Goal: Entertainment & Leisure: Consume media (video, audio)

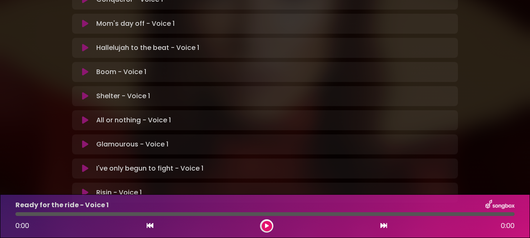
scroll to position [298, 0]
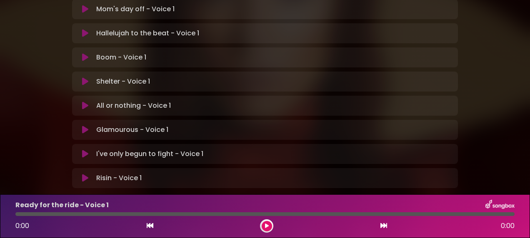
click at [83, 174] on icon at bounding box center [85, 178] width 6 height 8
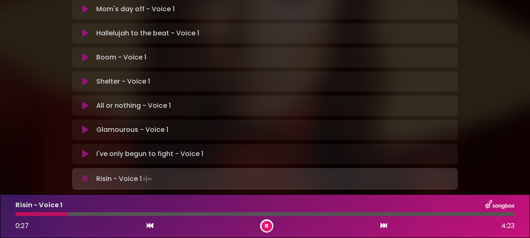
click at [266, 224] on icon at bounding box center [266, 226] width 3 height 5
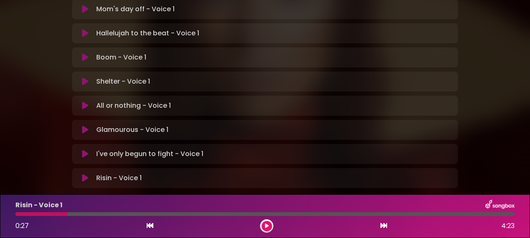
click at [19, 215] on div at bounding box center [41, 215] width 52 height 4
click at [18, 213] on div at bounding box center [41, 215] width 52 height 4
click at [265, 225] on icon at bounding box center [267, 226] width 4 height 5
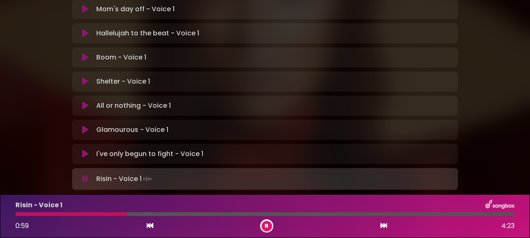
click at [265, 225] on icon at bounding box center [266, 226] width 3 height 5
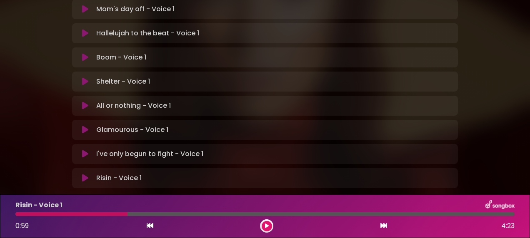
click at [17, 213] on div at bounding box center [71, 215] width 112 height 4
click at [265, 225] on icon at bounding box center [267, 226] width 4 height 5
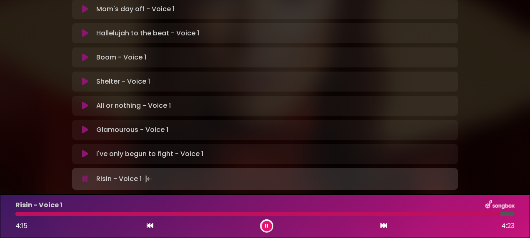
click at [265, 224] on icon at bounding box center [266, 226] width 3 height 5
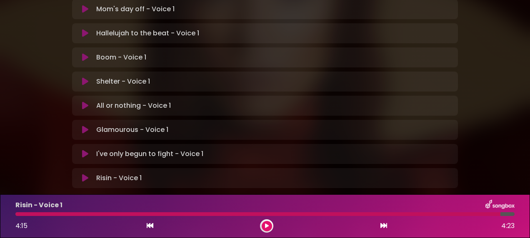
click at [346, 213] on div at bounding box center [257, 215] width 485 height 4
click at [264, 225] on button at bounding box center [267, 226] width 10 height 10
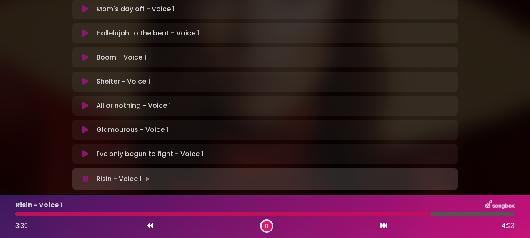
click at [264, 225] on button at bounding box center [267, 226] width 10 height 10
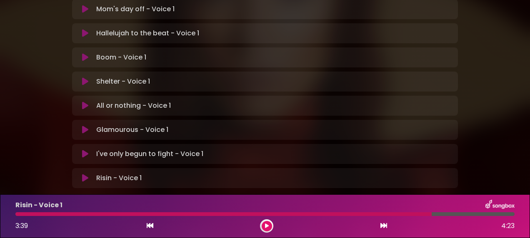
click at [358, 213] on div at bounding box center [223, 215] width 416 height 4
click at [265, 225] on icon at bounding box center [267, 226] width 4 height 5
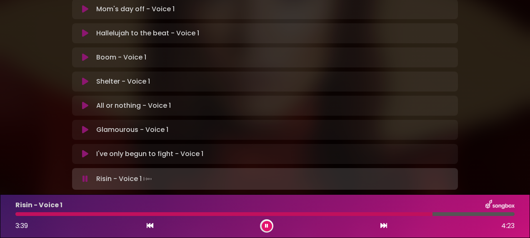
click at [265, 225] on button at bounding box center [267, 226] width 10 height 10
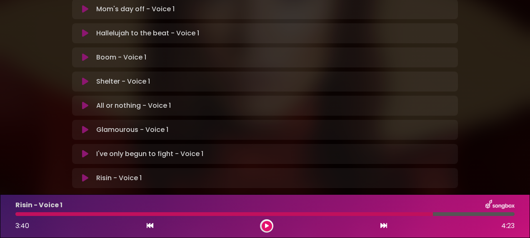
click at [408, 211] on div "Risin - Voice 1 3:40 4:23" at bounding box center [264, 216] width 509 height 33
click at [268, 225] on icon at bounding box center [267, 226] width 4 height 5
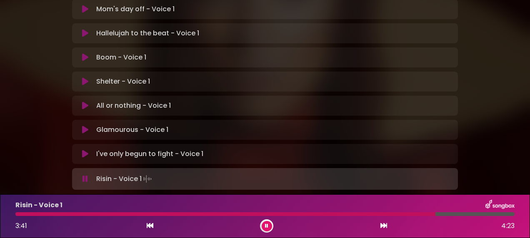
click at [409, 215] on div at bounding box center [225, 215] width 420 height 4
click at [266, 224] on icon at bounding box center [266, 226] width 3 height 5
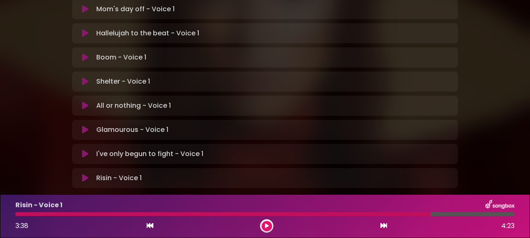
click at [386, 213] on div at bounding box center [222, 215] width 415 height 4
click at [262, 225] on button at bounding box center [267, 226] width 10 height 10
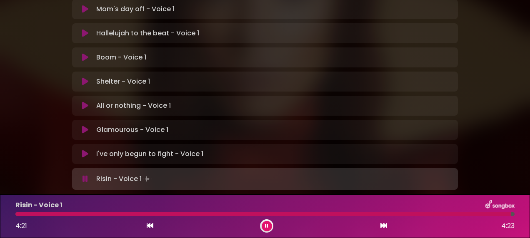
click at [265, 227] on button at bounding box center [267, 226] width 10 height 10
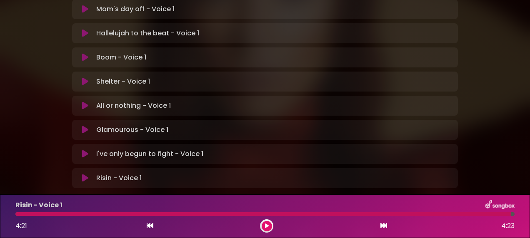
click at [18, 214] on div at bounding box center [263, 215] width 496 height 4
click at [268, 221] on button at bounding box center [267, 226] width 10 height 10
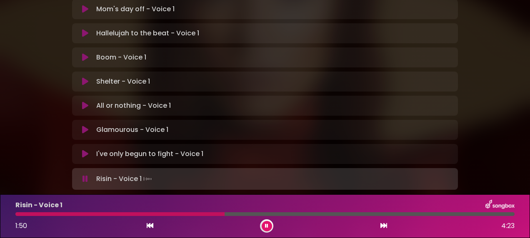
click at [267, 226] on icon at bounding box center [266, 226] width 3 height 5
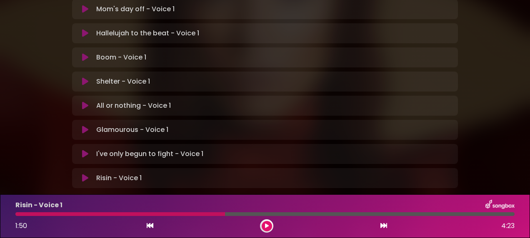
click at [142, 213] on div at bounding box center [120, 215] width 210 height 4
click at [266, 225] on icon at bounding box center [267, 226] width 4 height 5
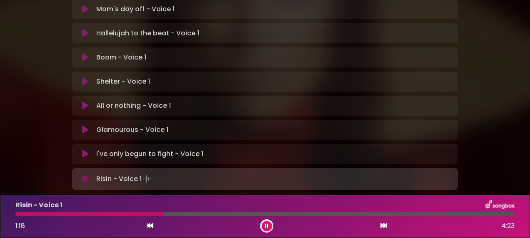
click at [266, 225] on icon at bounding box center [266, 226] width 3 height 5
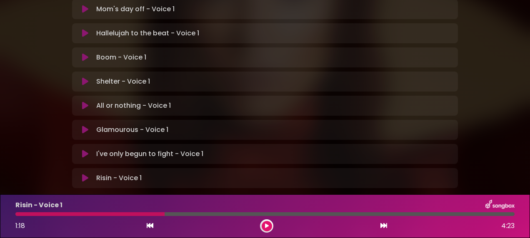
click at [113, 214] on div at bounding box center [89, 215] width 149 height 4
click at [265, 225] on icon at bounding box center [267, 226] width 4 height 5
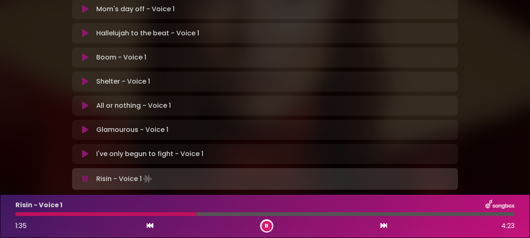
click at [265, 225] on icon at bounding box center [266, 226] width 3 height 5
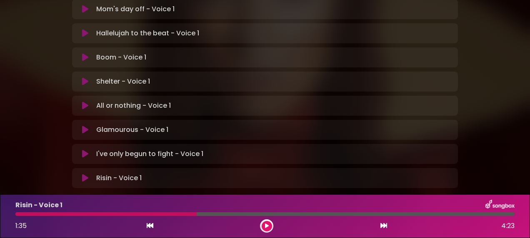
click at [265, 225] on icon at bounding box center [267, 226] width 4 height 5
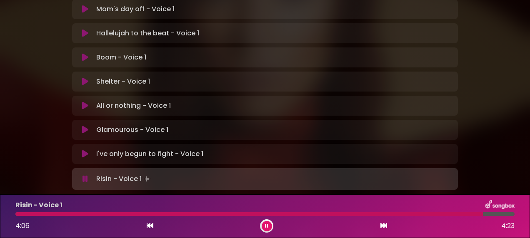
click at [263, 226] on button at bounding box center [267, 226] width 10 height 10
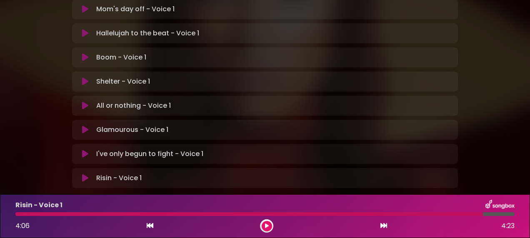
click at [263, 226] on button at bounding box center [267, 226] width 10 height 10
click at [17, 215] on div at bounding box center [264, 215] width 499 height 4
click at [267, 224] on icon at bounding box center [267, 226] width 4 height 5
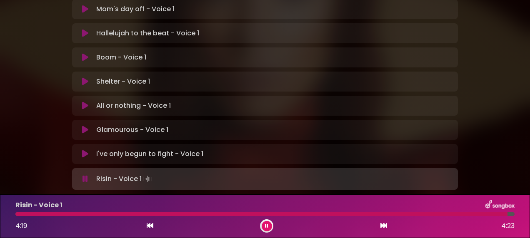
click at [267, 224] on icon at bounding box center [266, 226] width 3 height 5
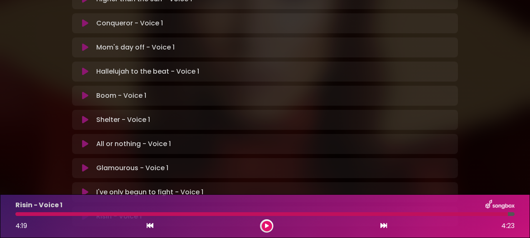
scroll to position [260, 0]
click at [84, 188] on icon at bounding box center [85, 192] width 6 height 8
click at [85, 188] on icon at bounding box center [85, 192] width 6 height 8
click at [84, 188] on icon at bounding box center [85, 192] width 6 height 8
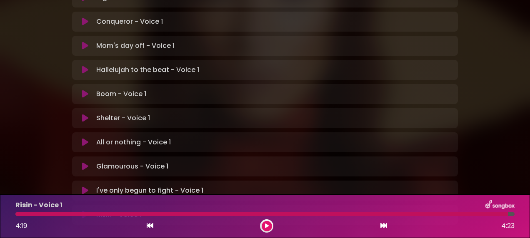
scroll to position [262, 0]
click at [84, 187] on icon at bounding box center [85, 191] width 6 height 8
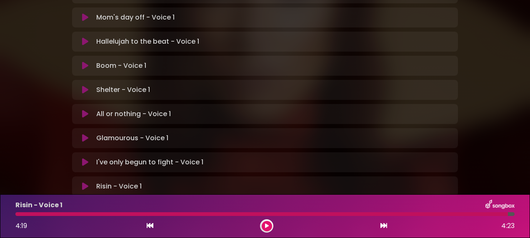
scroll to position [298, 0]
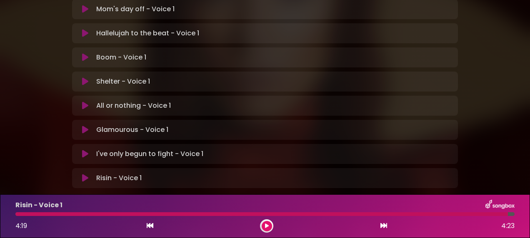
click at [84, 150] on icon at bounding box center [85, 154] width 6 height 8
click at [83, 150] on icon at bounding box center [85, 154] width 6 height 8
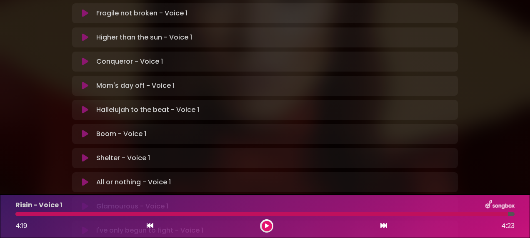
scroll to position [243, 0]
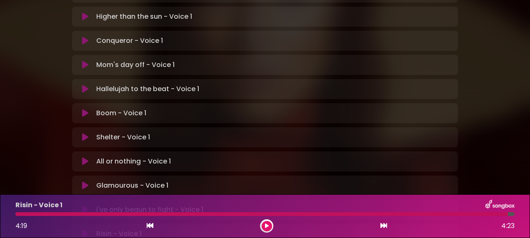
click at [84, 206] on icon at bounding box center [85, 210] width 6 height 8
click at [85, 206] on icon at bounding box center [85, 210] width 6 height 8
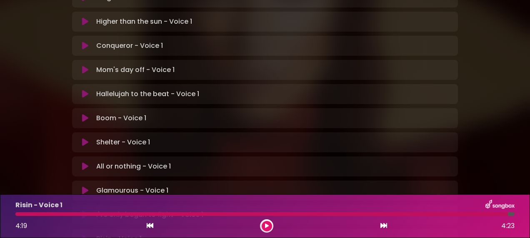
scroll to position [247, 0]
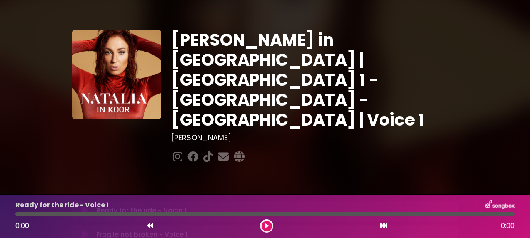
click at [268, 225] on icon at bounding box center [267, 226] width 4 height 5
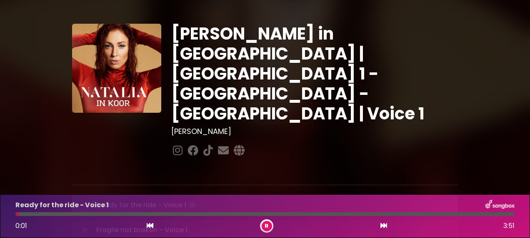
scroll to position [7, 0]
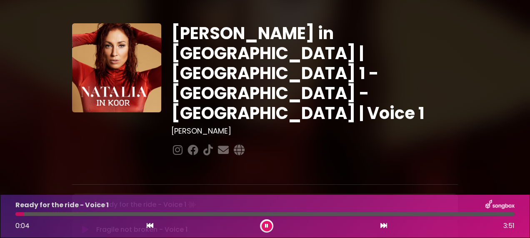
click at [268, 226] on button at bounding box center [267, 226] width 10 height 10
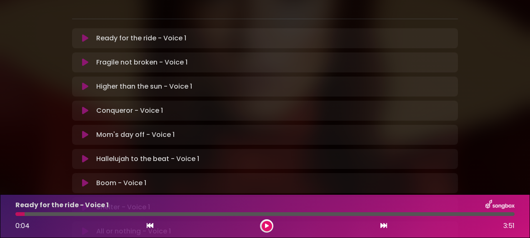
scroll to position [248, 0]
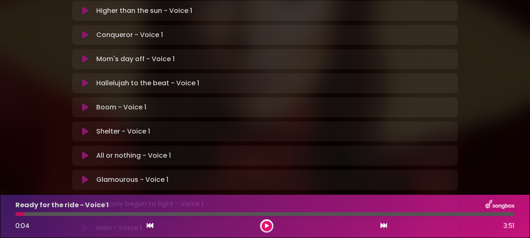
click at [83, 200] on icon at bounding box center [85, 204] width 6 height 8
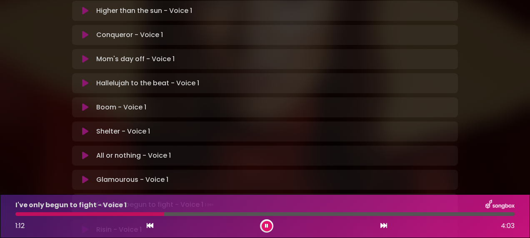
click at [265, 225] on icon at bounding box center [266, 226] width 3 height 5
click at [17, 213] on div at bounding box center [89, 215] width 149 height 4
click at [268, 225] on icon at bounding box center [267, 226] width 4 height 5
click at [268, 225] on icon at bounding box center [266, 226] width 3 height 5
click at [59, 214] on div at bounding box center [49, 215] width 68 height 4
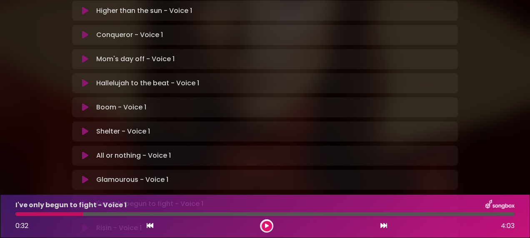
click at [266, 225] on icon at bounding box center [267, 226] width 4 height 5
click at [266, 225] on icon at bounding box center [266, 226] width 3 height 5
click at [48, 213] on div at bounding box center [88, 215] width 147 height 4
click at [265, 225] on icon at bounding box center [267, 226] width 4 height 5
click at [265, 225] on icon at bounding box center [266, 226] width 3 height 5
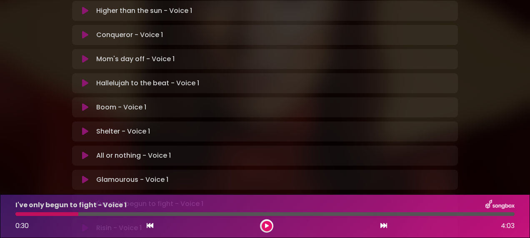
click at [63, 214] on div at bounding box center [46, 215] width 63 height 4
click at [264, 223] on button at bounding box center [267, 226] width 10 height 10
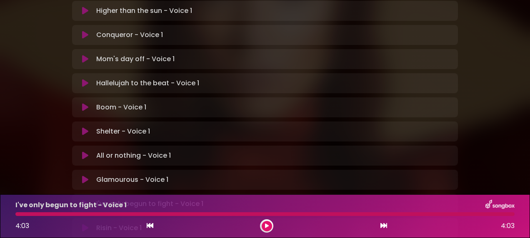
drag, startPoint x: 264, startPoint y: 223, endPoint x: 18, endPoint y: 213, distance: 245.7
click at [18, 213] on div at bounding box center [264, 215] width 499 height 4
click at [15, 213] on div at bounding box center [264, 215] width 499 height 4
click at [267, 223] on button at bounding box center [267, 226] width 10 height 10
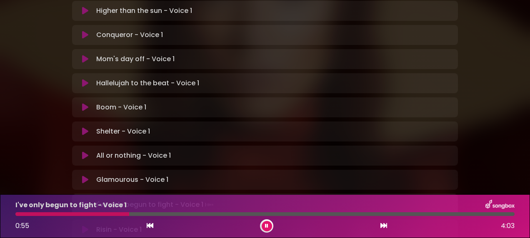
click at [267, 223] on button at bounding box center [267, 226] width 10 height 10
click at [100, 214] on div at bounding box center [72, 215] width 114 height 4
click at [265, 224] on icon at bounding box center [267, 226] width 4 height 5
click at [265, 224] on button at bounding box center [267, 226] width 10 height 10
click at [102, 213] on div at bounding box center [70, 215] width 111 height 4
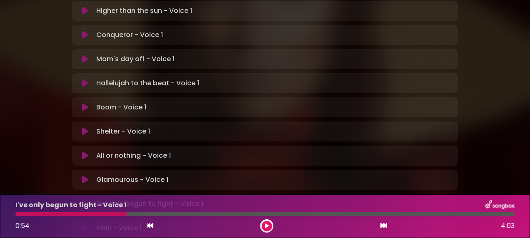
click at [267, 225] on icon at bounding box center [267, 226] width 4 height 5
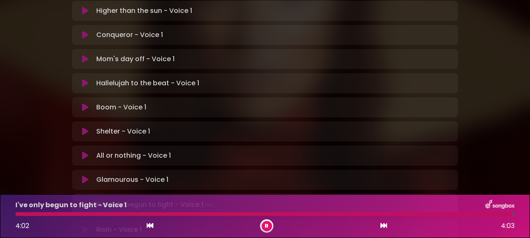
click at [267, 225] on icon at bounding box center [266, 226] width 3 height 5
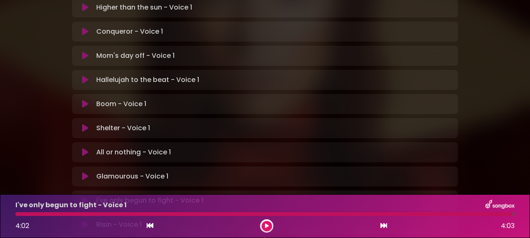
scroll to position [281, 0]
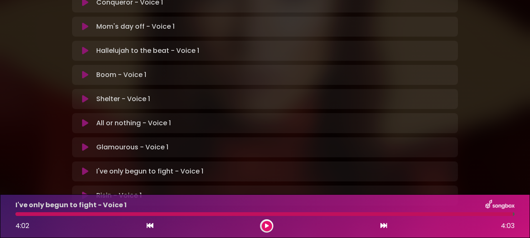
click at [141, 167] on p "I've only begun to fight - Voice 1 Loading Track..." at bounding box center [149, 172] width 107 height 10
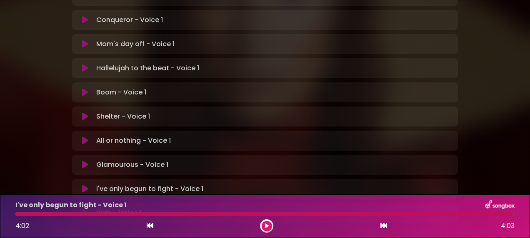
click at [85, 161] on icon at bounding box center [85, 165] width 6 height 8
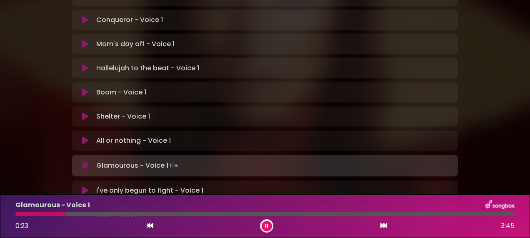
click at [264, 226] on button at bounding box center [267, 226] width 10 height 10
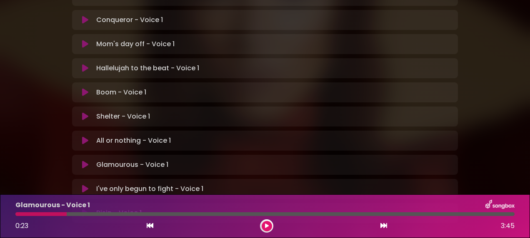
click at [44, 214] on div at bounding box center [40, 215] width 51 height 4
click at [268, 223] on button at bounding box center [267, 226] width 10 height 10
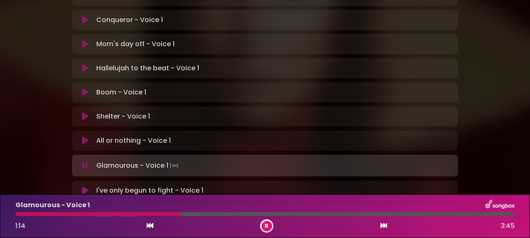
click at [267, 223] on button at bounding box center [267, 226] width 10 height 10
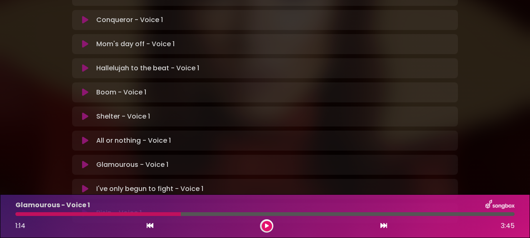
click at [150, 213] on div at bounding box center [97, 215] width 165 height 4
click at [267, 223] on button at bounding box center [267, 226] width 10 height 10
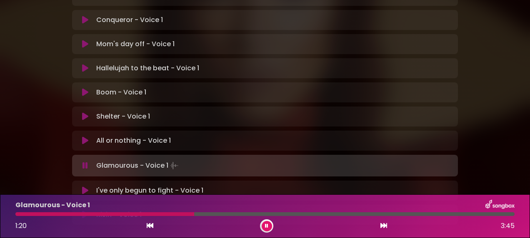
click at [267, 223] on button at bounding box center [267, 226] width 10 height 10
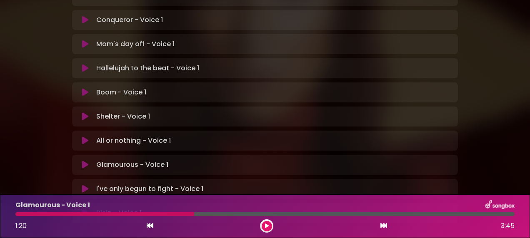
click at [161, 214] on div at bounding box center [104, 215] width 179 height 4
click at [267, 224] on icon at bounding box center [267, 226] width 4 height 5
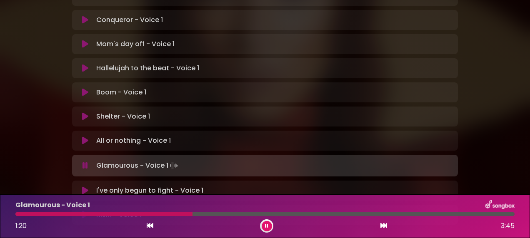
click at [267, 224] on icon at bounding box center [266, 226] width 3 height 5
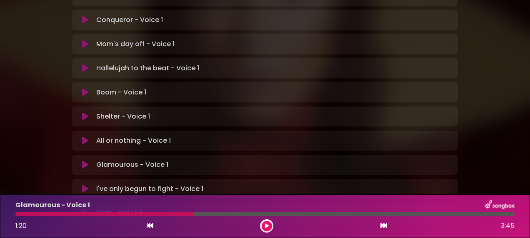
click at [126, 214] on div at bounding box center [104, 215] width 178 height 4
click at [268, 225] on icon at bounding box center [267, 226] width 4 height 5
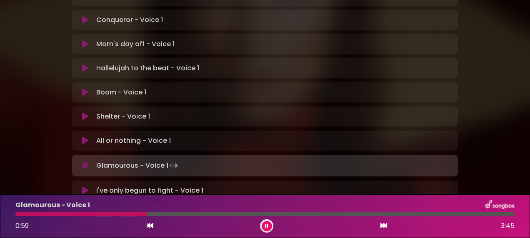
click at [268, 225] on icon at bounding box center [266, 226] width 3 height 5
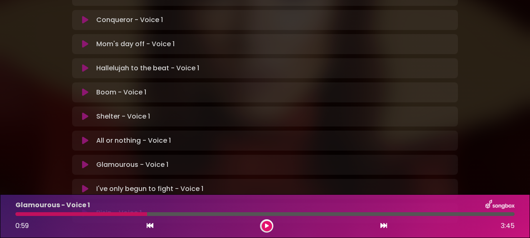
click at [98, 213] on div at bounding box center [81, 215] width 132 height 4
click at [266, 224] on icon at bounding box center [267, 226] width 4 height 5
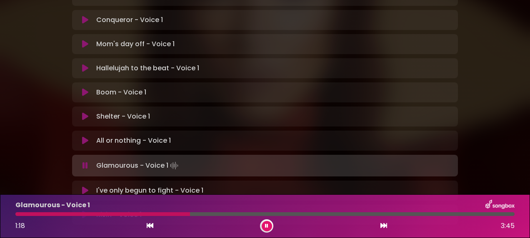
click at [265, 225] on button at bounding box center [267, 226] width 10 height 10
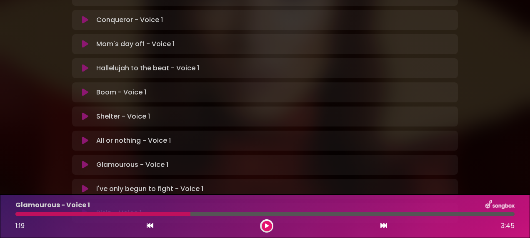
click at [149, 213] on div at bounding box center [102, 215] width 175 height 4
click at [265, 225] on icon at bounding box center [267, 226] width 4 height 5
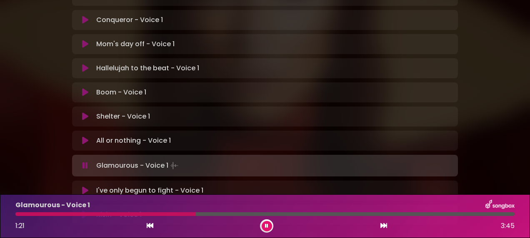
click at [265, 225] on button at bounding box center [267, 226] width 10 height 10
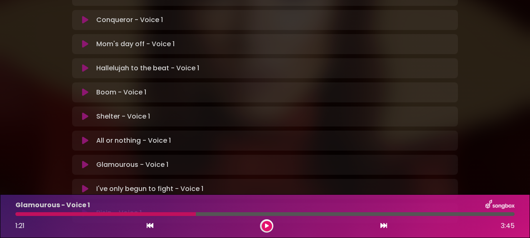
click at [150, 214] on div at bounding box center [105, 215] width 180 height 4
click at [264, 225] on button at bounding box center [267, 226] width 10 height 10
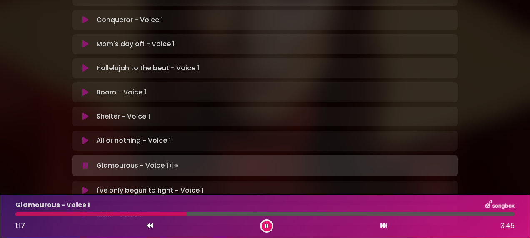
click at [264, 225] on button at bounding box center [267, 226] width 10 height 10
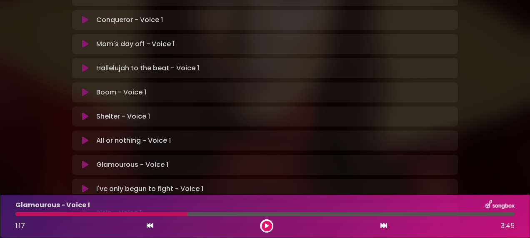
click at [151, 213] on div at bounding box center [101, 215] width 172 height 4
click at [263, 225] on button at bounding box center [267, 226] width 10 height 10
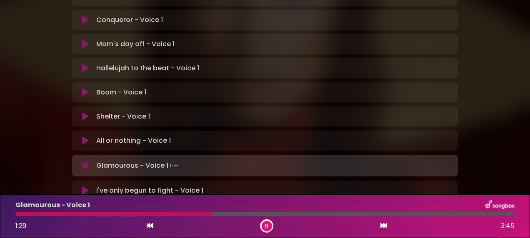
click at [263, 225] on button at bounding box center [267, 226] width 10 height 10
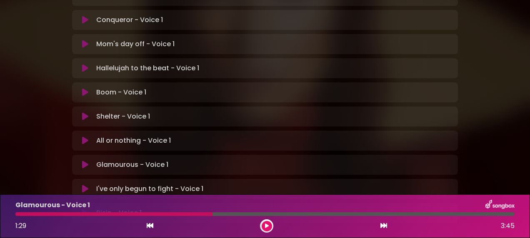
click at [156, 213] on div at bounding box center [113, 215] width 197 height 4
click at [263, 224] on button at bounding box center [267, 226] width 10 height 10
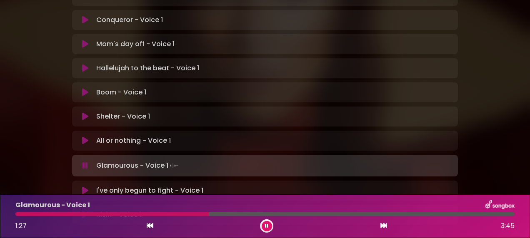
click at [262, 224] on button at bounding box center [267, 226] width 10 height 10
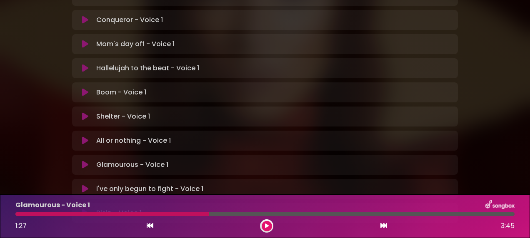
click at [166, 214] on div at bounding box center [111, 215] width 193 height 4
click at [266, 223] on button at bounding box center [267, 226] width 10 height 10
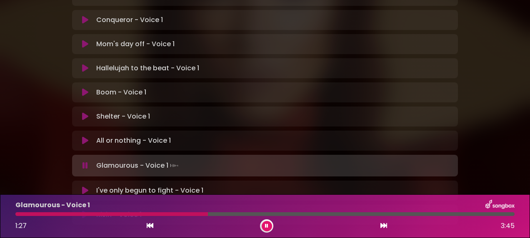
click at [266, 223] on button at bounding box center [267, 226] width 10 height 10
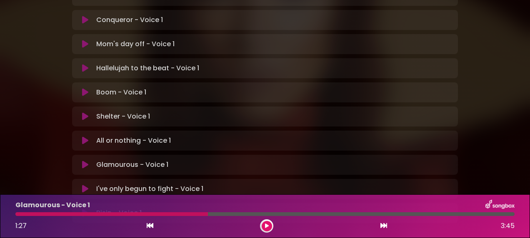
click at [147, 213] on div at bounding box center [111, 215] width 193 height 4
click at [160, 214] on div at bounding box center [111, 215] width 193 height 4
click at [265, 223] on button at bounding box center [267, 226] width 10 height 10
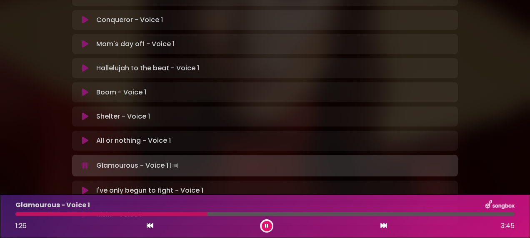
click at [265, 223] on button at bounding box center [267, 226] width 10 height 10
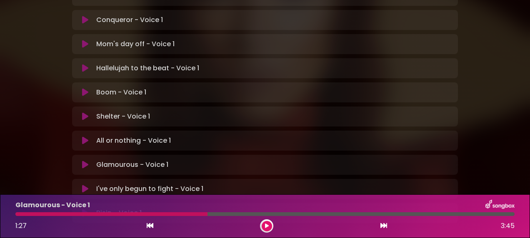
click at [163, 212] on div "Glamourous - Voice 1 1:27 3:45" at bounding box center [264, 216] width 509 height 33
click at [264, 225] on button at bounding box center [267, 226] width 10 height 10
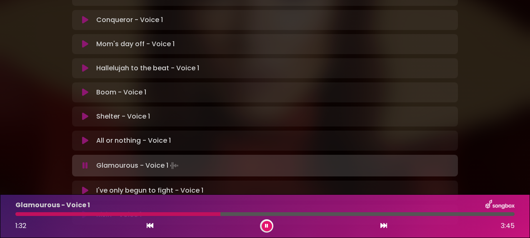
click at [161, 214] on div at bounding box center [117, 215] width 205 height 4
click at [266, 222] on button at bounding box center [267, 226] width 10 height 10
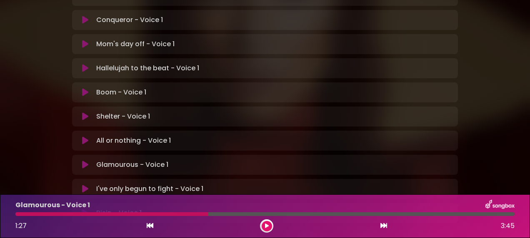
click at [100, 213] on div at bounding box center [111, 215] width 193 height 4
click at [265, 223] on button at bounding box center [267, 226] width 10 height 10
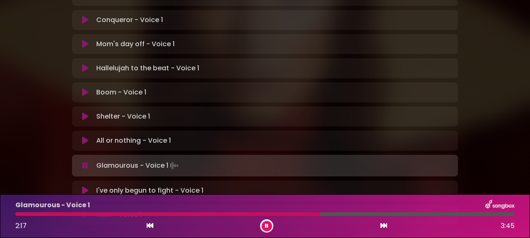
click at [265, 226] on icon at bounding box center [266, 226] width 3 height 5
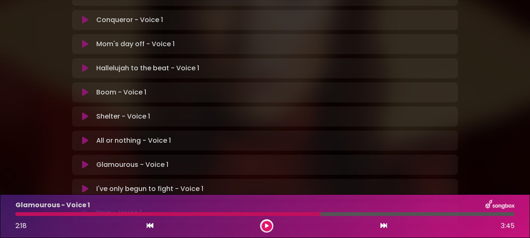
click at [248, 213] on div at bounding box center [167, 215] width 305 height 4
click at [267, 225] on icon at bounding box center [267, 226] width 4 height 5
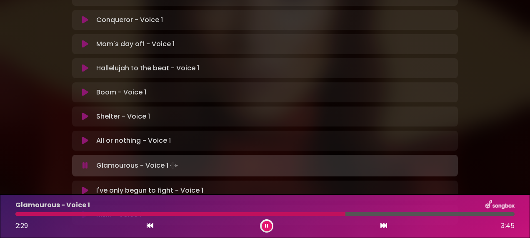
click at [264, 224] on button at bounding box center [267, 226] width 10 height 10
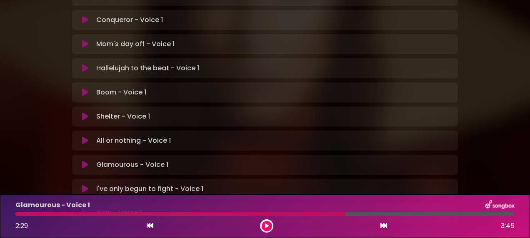
click at [291, 213] on div at bounding box center [180, 215] width 330 height 4
click at [264, 225] on button at bounding box center [267, 226] width 10 height 10
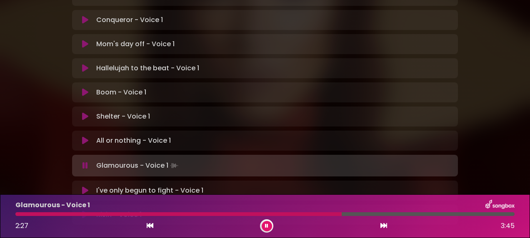
click at [264, 225] on button at bounding box center [267, 226] width 10 height 10
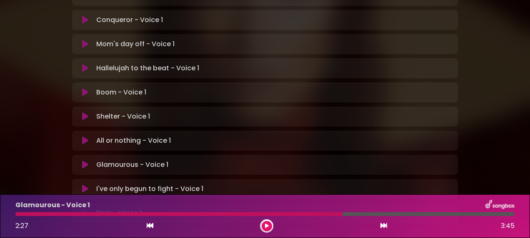
click at [254, 214] on div at bounding box center [178, 215] width 327 height 4
click at [265, 225] on icon at bounding box center [267, 226] width 4 height 5
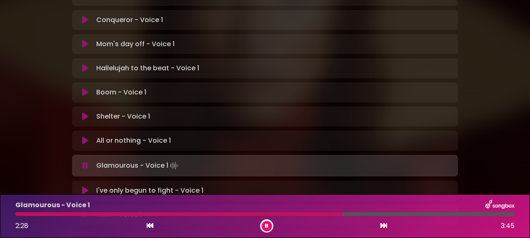
click at [265, 225] on icon at bounding box center [266, 226] width 3 height 5
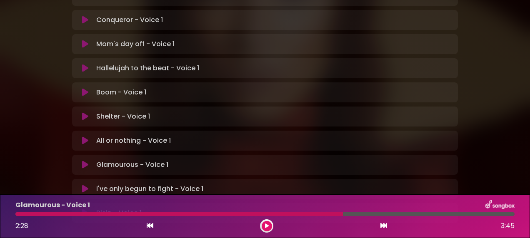
click at [301, 213] on div at bounding box center [179, 215] width 328 height 4
click at [265, 224] on icon at bounding box center [267, 226] width 4 height 5
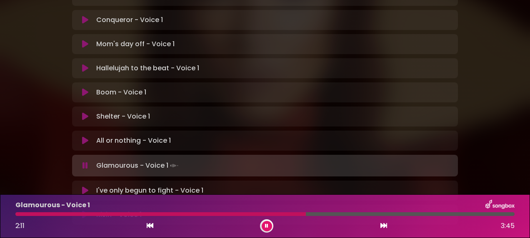
click at [266, 225] on icon at bounding box center [266, 226] width 3 height 5
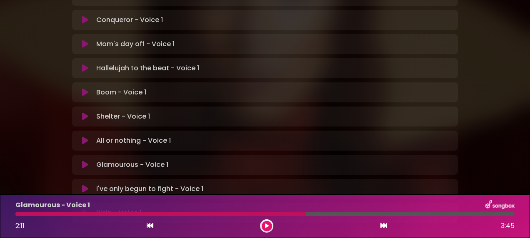
click at [294, 213] on div at bounding box center [160, 215] width 291 height 4
click at [294, 214] on div at bounding box center [160, 215] width 291 height 4
click at [267, 223] on button at bounding box center [267, 226] width 10 height 10
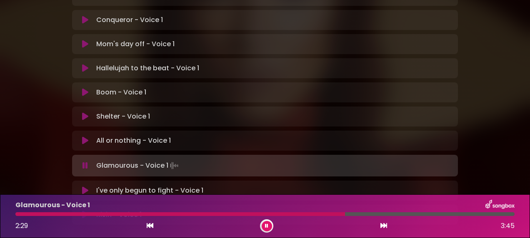
click at [267, 223] on button at bounding box center [267, 226] width 10 height 10
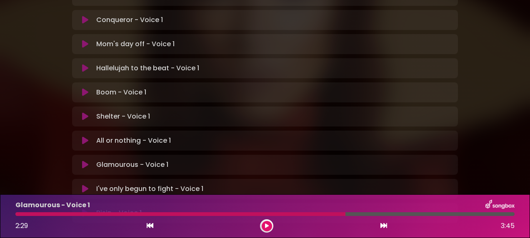
click at [312, 213] on div at bounding box center [180, 215] width 330 height 4
click at [267, 223] on button at bounding box center [267, 226] width 10 height 10
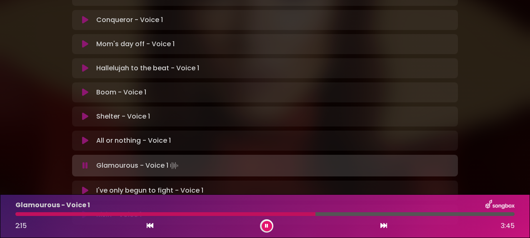
click at [295, 213] on div at bounding box center [165, 215] width 300 height 4
click at [263, 224] on button at bounding box center [267, 226] width 10 height 10
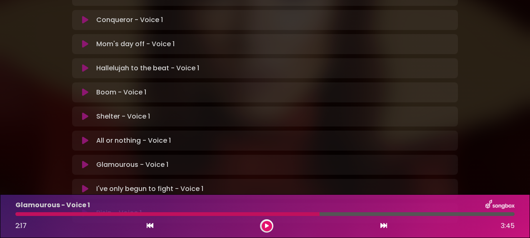
click at [287, 213] on div at bounding box center [167, 215] width 304 height 4
click at [268, 222] on button at bounding box center [267, 226] width 10 height 10
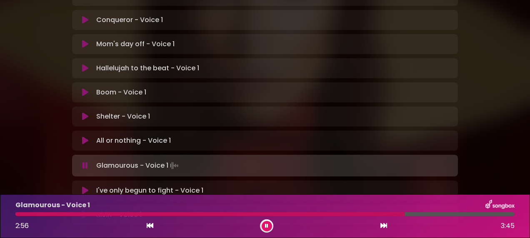
click at [268, 222] on button at bounding box center [267, 226] width 10 height 10
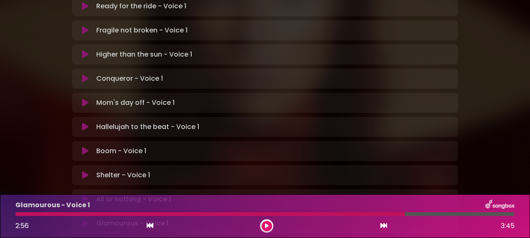
scroll to position [204, 0]
click at [83, 196] on icon at bounding box center [85, 200] width 6 height 8
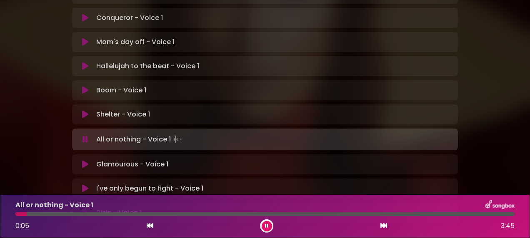
scroll to position [206, 0]
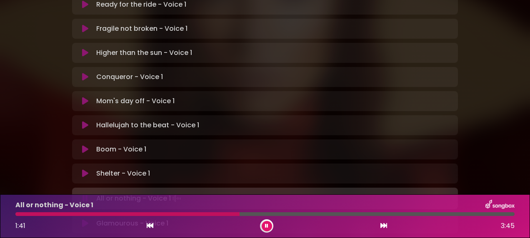
click at [267, 225] on icon at bounding box center [266, 226] width 3 height 5
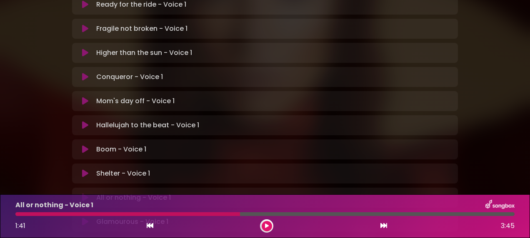
click at [19, 215] on div at bounding box center [127, 215] width 225 height 4
click at [265, 225] on icon at bounding box center [267, 226] width 4 height 5
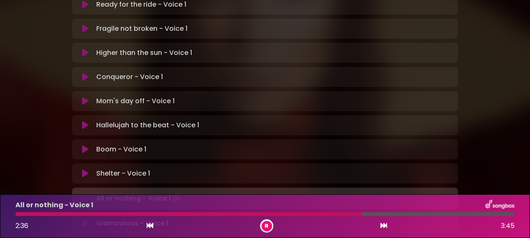
click at [137, 214] on div at bounding box center [188, 215] width 347 height 4
click at [270, 226] on button at bounding box center [267, 226] width 10 height 10
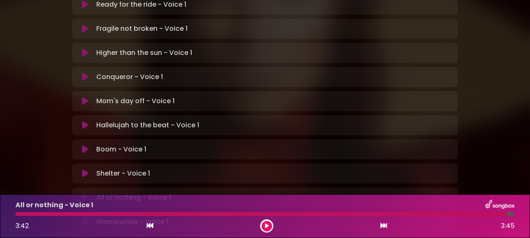
click at [83, 170] on icon at bounding box center [85, 174] width 6 height 8
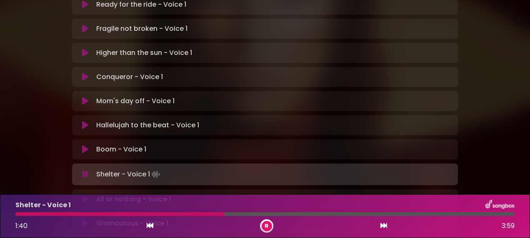
click at [263, 225] on button at bounding box center [267, 226] width 10 height 10
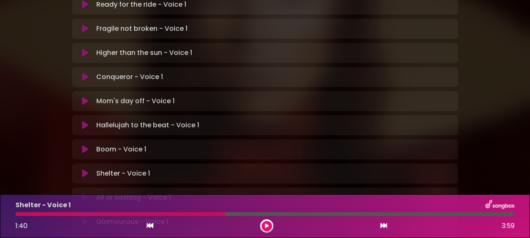
click at [89, 214] on div at bounding box center [120, 215] width 210 height 4
click at [269, 225] on button at bounding box center [267, 226] width 10 height 10
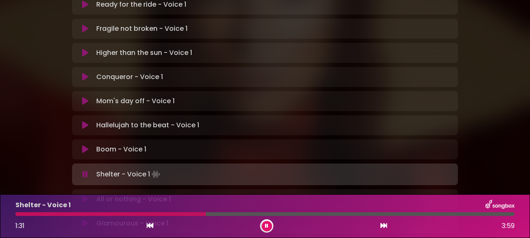
click at [269, 225] on button at bounding box center [267, 226] width 10 height 10
